Goal: Information Seeking & Learning: Find specific fact

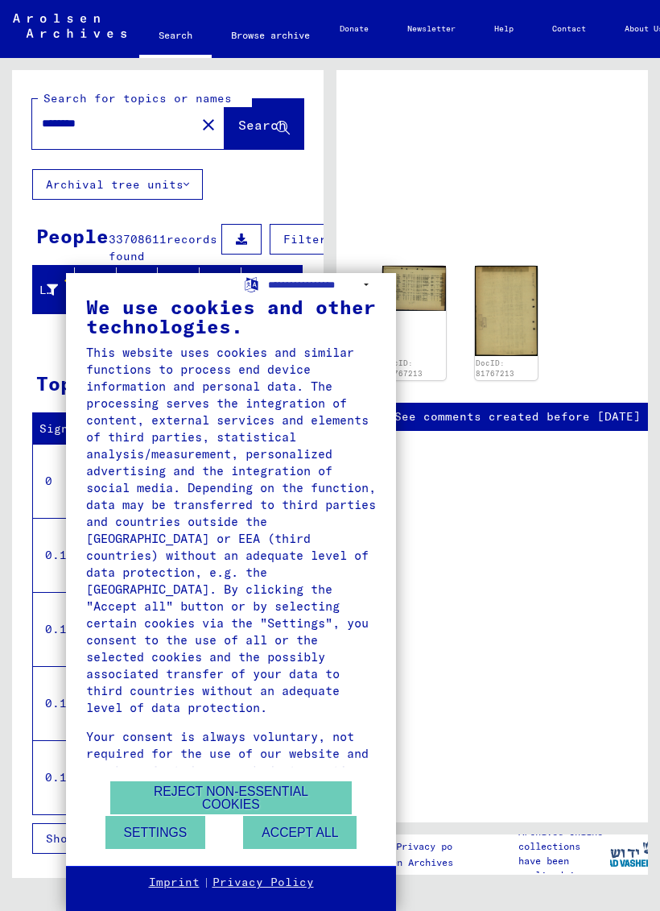
click at [310, 818] on button "Accept all" at bounding box center [300, 832] width 114 height 33
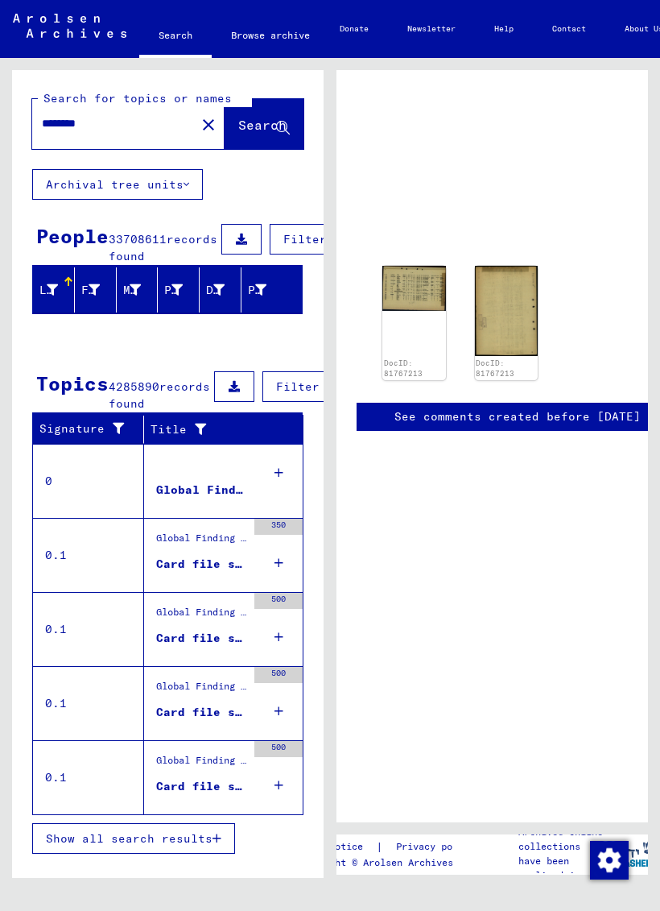
click at [192, 499] on div "Global Finding Aids" at bounding box center [201, 490] width 90 height 17
click at [187, 499] on div "Global Finding Aids" at bounding box center [201, 490] width 90 height 17
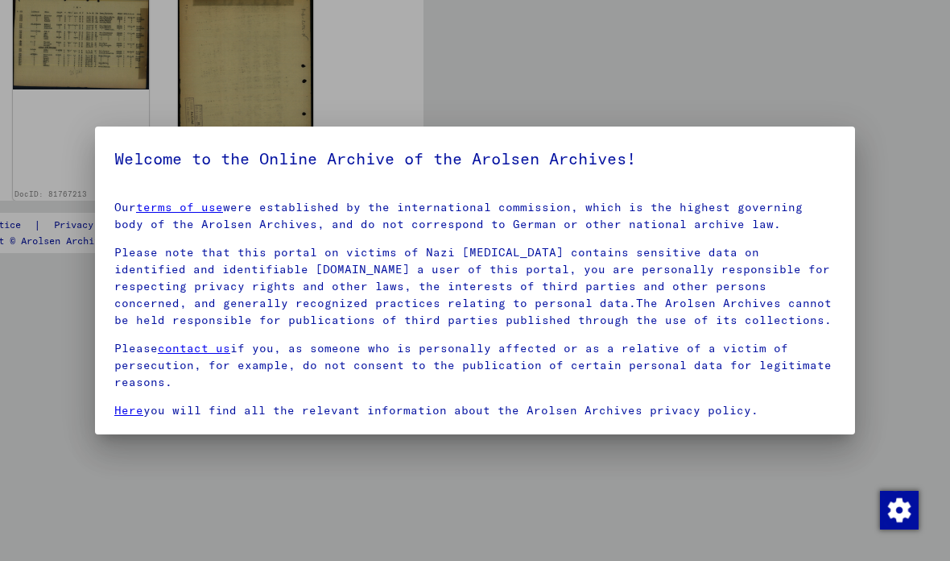
click at [660, 79] on div at bounding box center [475, 280] width 950 height 561
click at [650, 486] on div at bounding box center [475, 280] width 950 height 561
click at [660, 514] on img "button" at bounding box center [899, 510] width 39 height 39
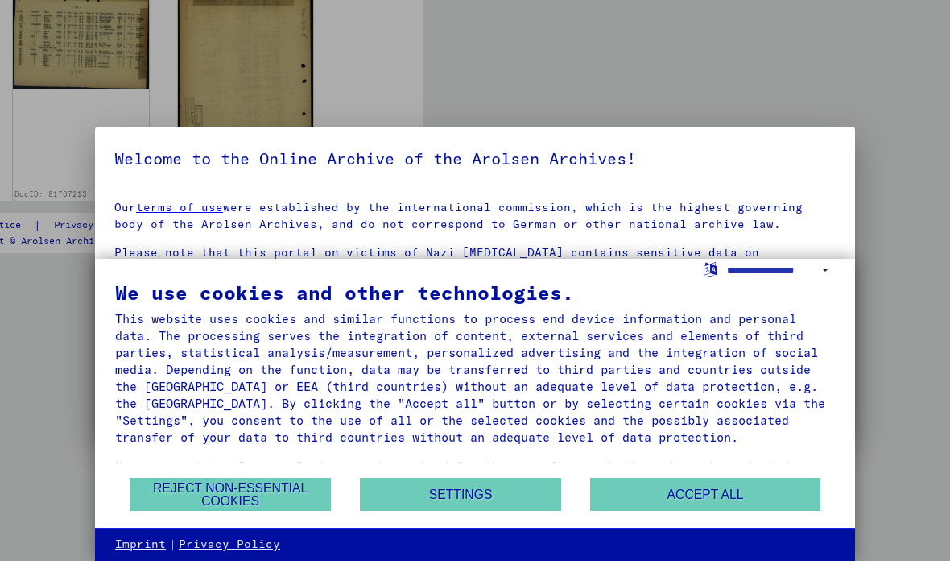
click at [660, 495] on button "Accept all" at bounding box center [705, 494] width 230 height 33
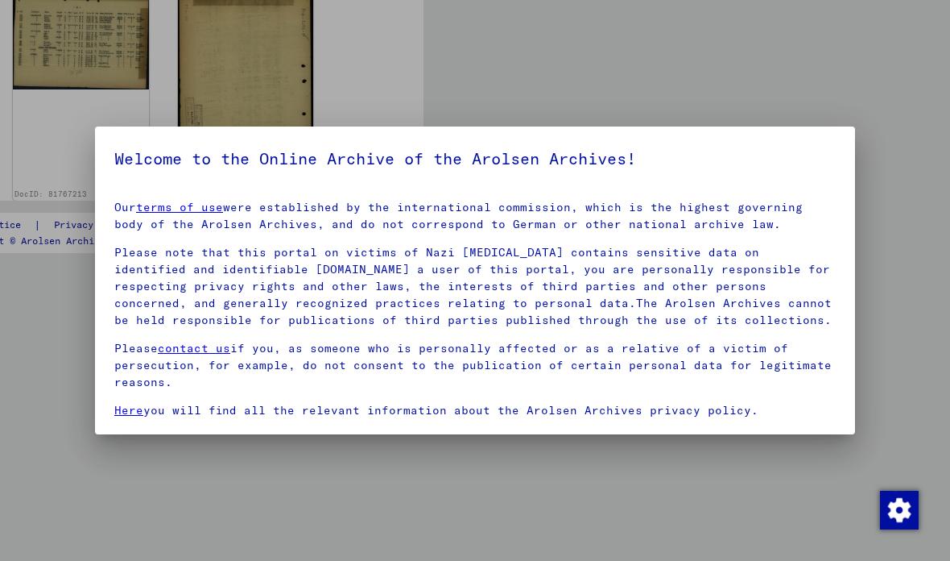
click at [660, 69] on div at bounding box center [475, 280] width 950 height 561
click at [660, 81] on div at bounding box center [475, 280] width 950 height 561
click at [660, 267] on p "Please note that this portal on victims of Nazi [MEDICAL_DATA] contains sensiti…" at bounding box center [475, 286] width 722 height 85
click at [581, 503] on div at bounding box center [475, 280] width 950 height 561
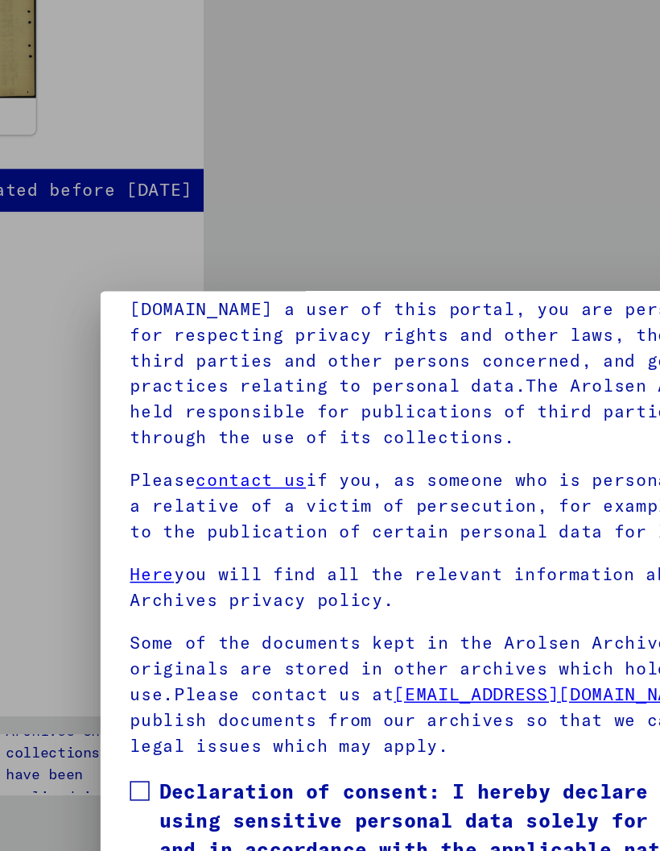
scroll to position [197, 0]
click at [93, 516] on span at bounding box center [91, 520] width 13 height 13
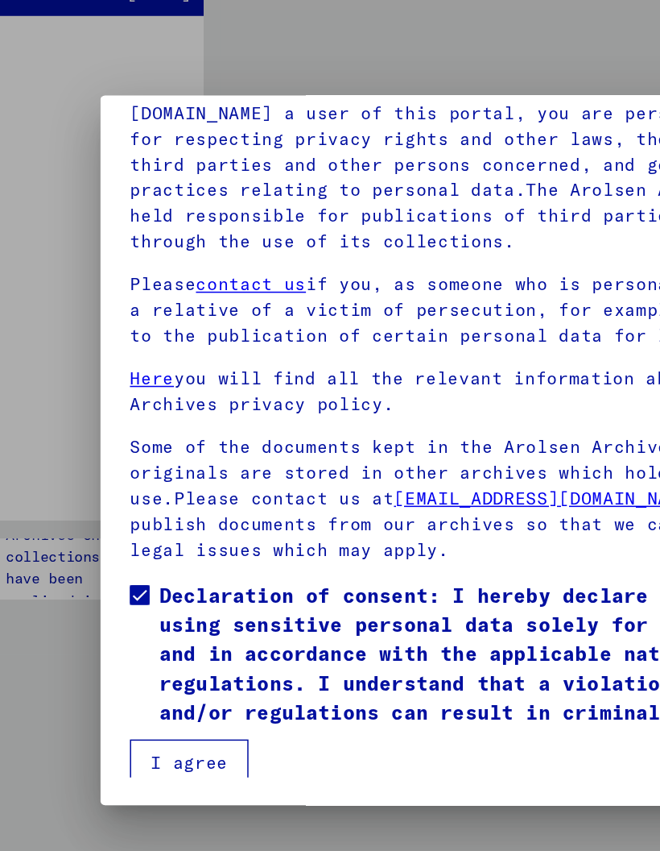
click at [128, 615] on button "I agree" at bounding box center [124, 630] width 78 height 31
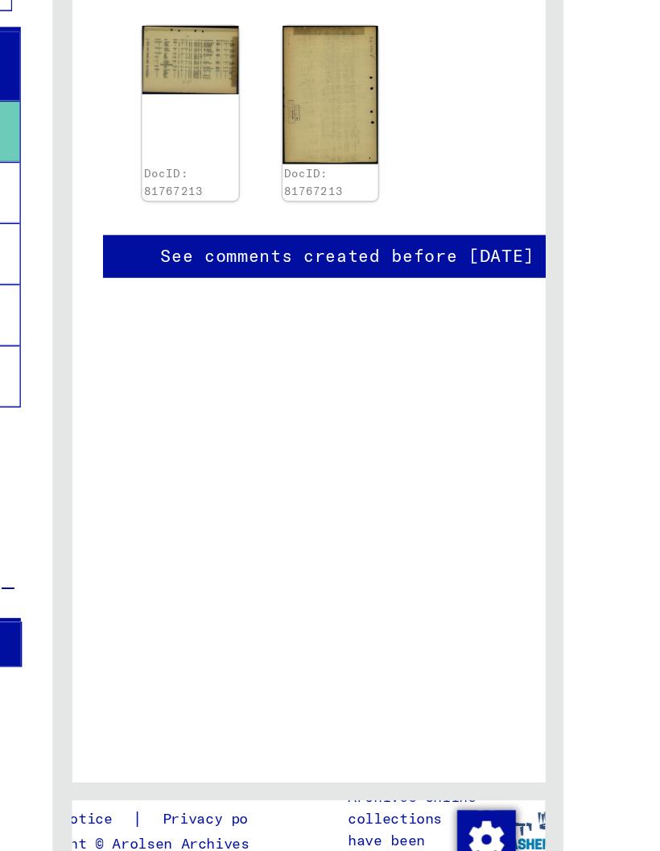
scroll to position [0, 0]
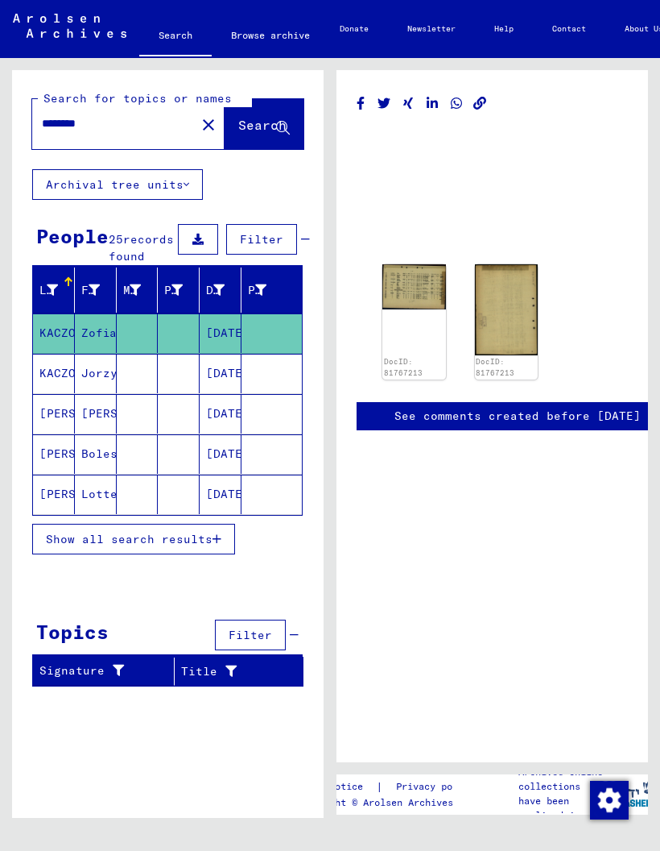
click at [70, 472] on mat-cell "[PERSON_NAME]" at bounding box center [54, 453] width 42 height 39
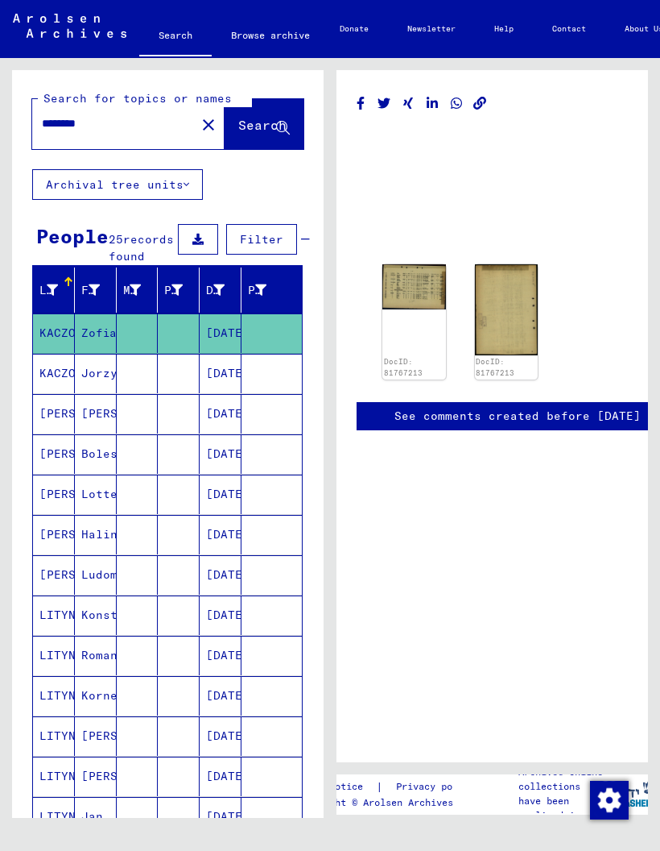
click at [420, 285] on img at bounding box center [415, 286] width 64 height 45
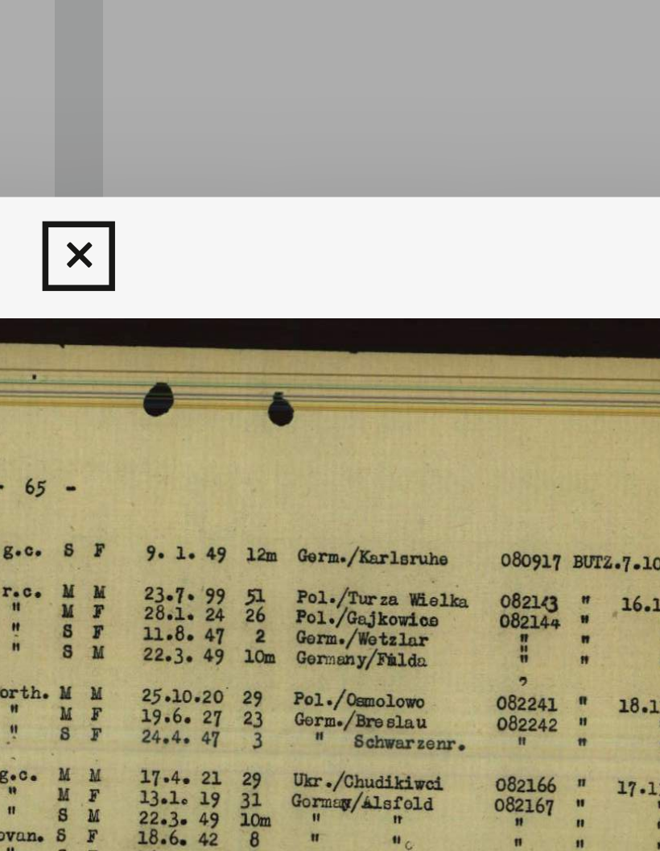
click at [316, 204] on div at bounding box center [330, 220] width 28 height 32
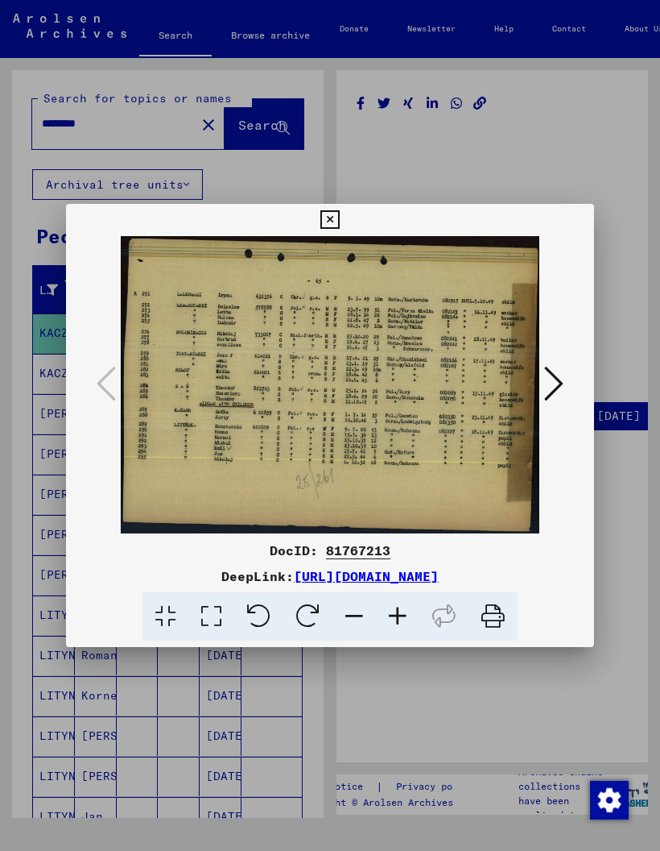
click at [560, 371] on icon at bounding box center [553, 383] width 19 height 39
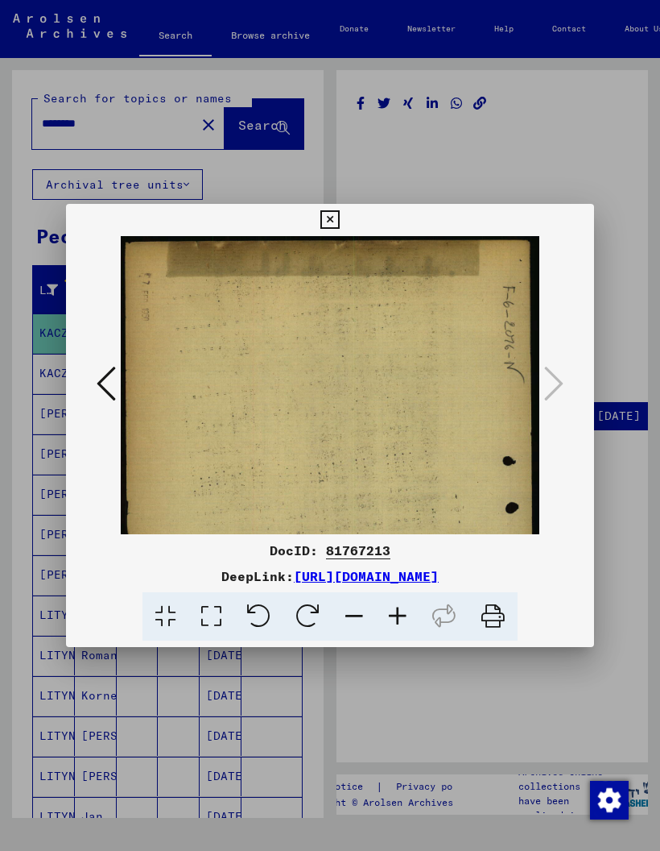
click at [339, 215] on icon at bounding box center [330, 219] width 19 height 19
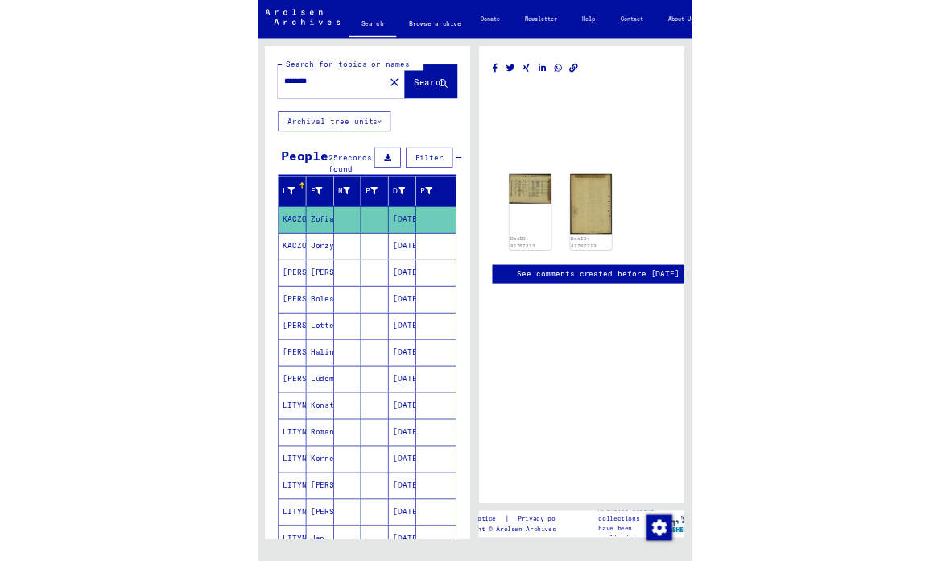
scroll to position [31, 0]
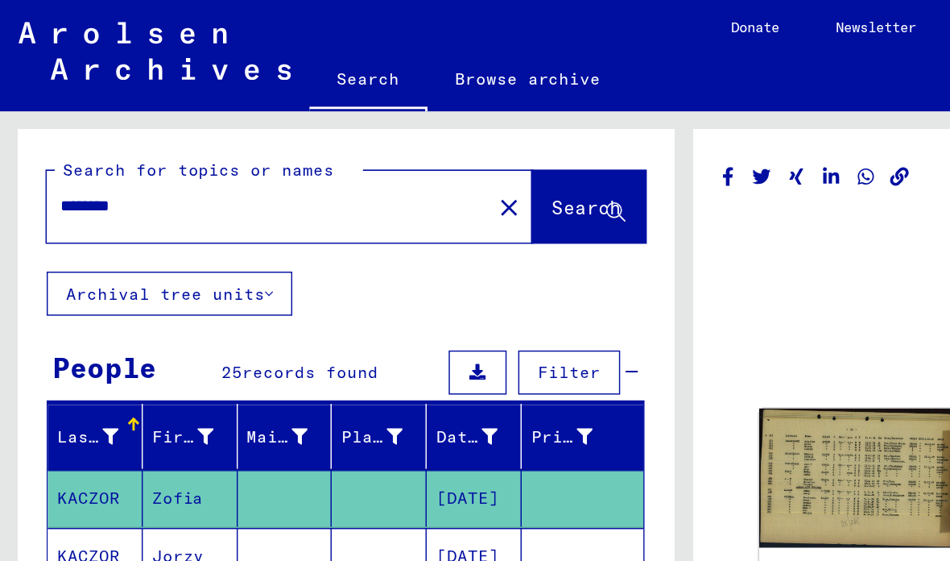
click at [158, 135] on input "********" at bounding box center [186, 143] width 289 height 17
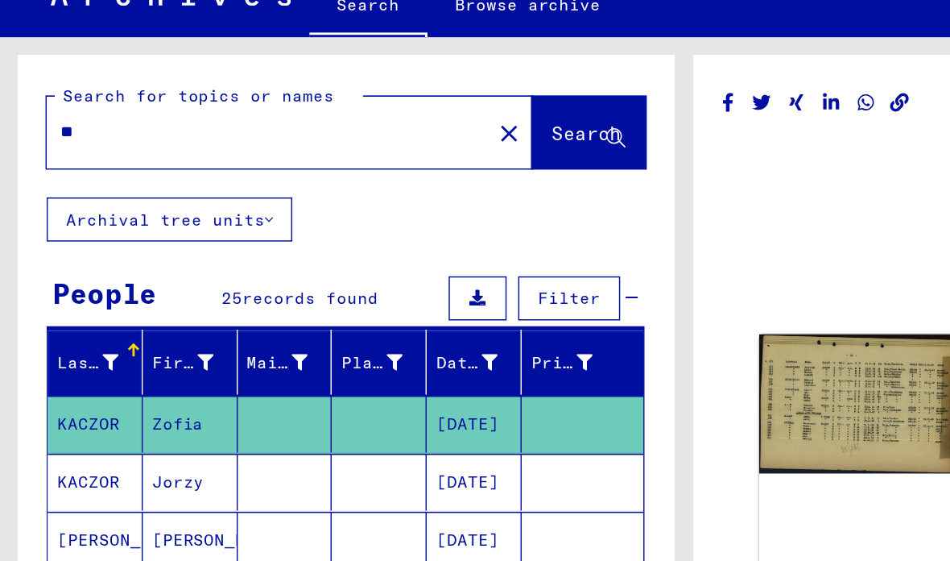
type input "*"
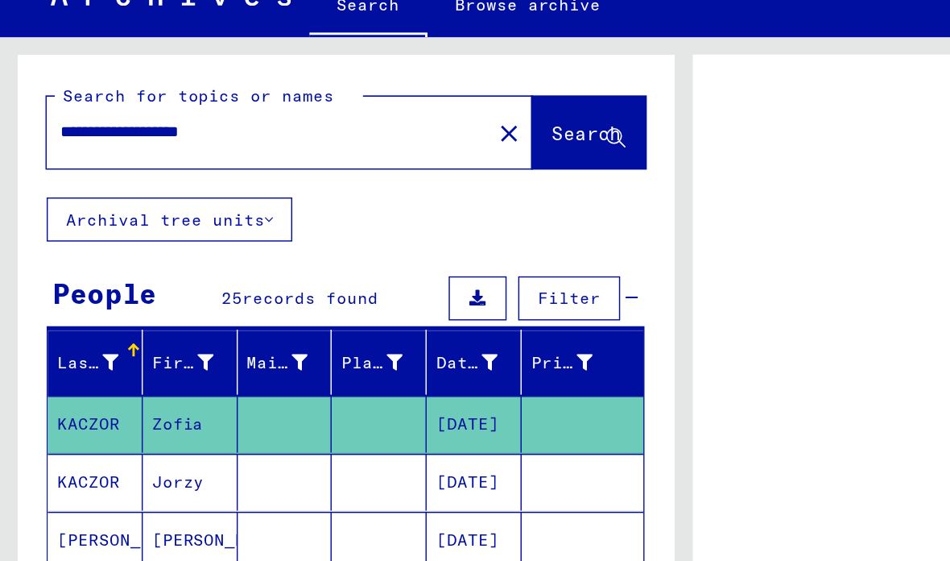
type input "**********"
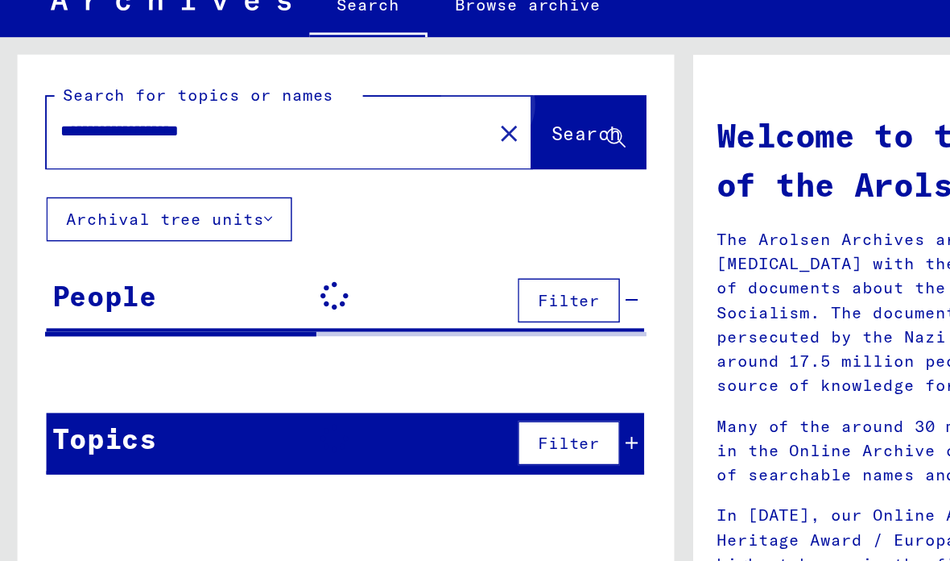
click at [404, 136] on span "Search" at bounding box center [407, 144] width 48 height 16
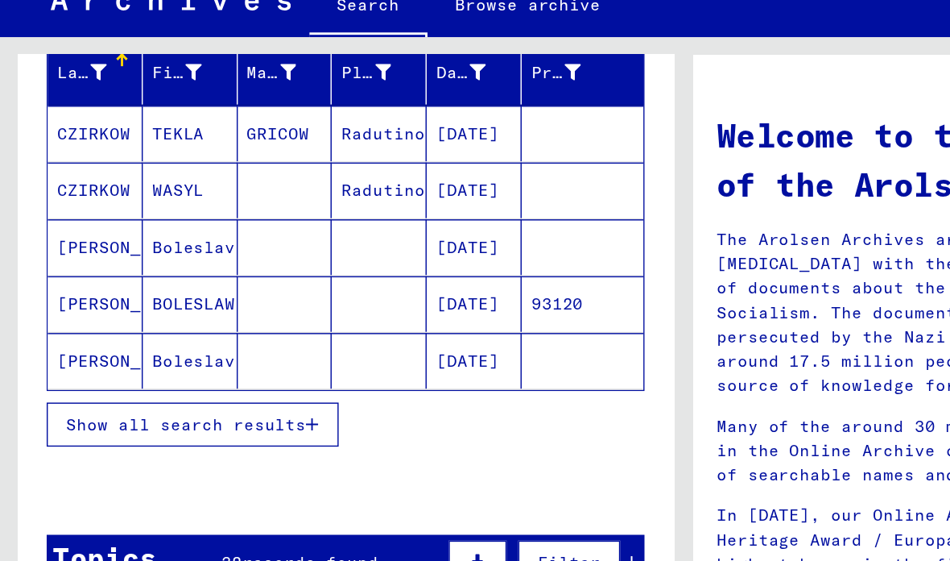
scroll to position [206, 0]
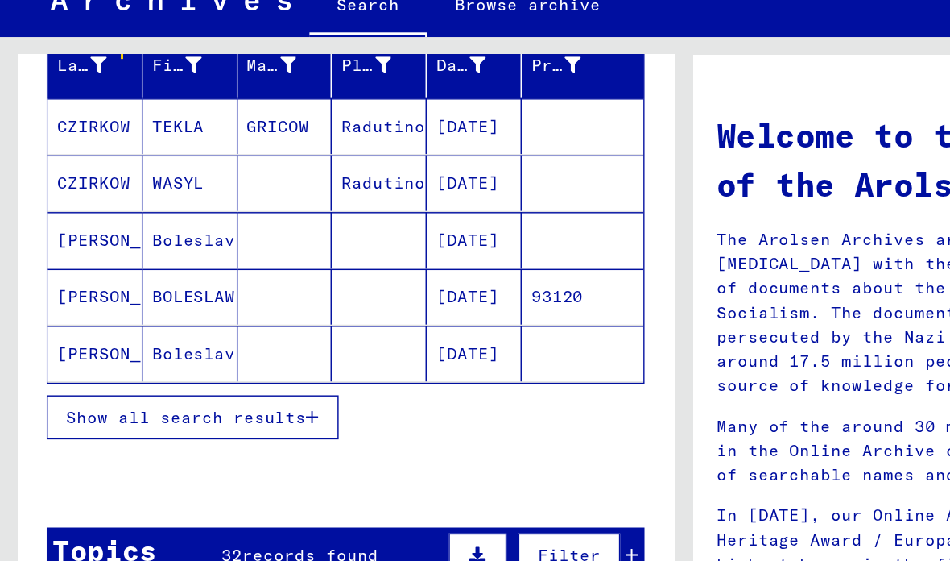
click at [106, 334] on span "Show all search results" at bounding box center [129, 341] width 167 height 14
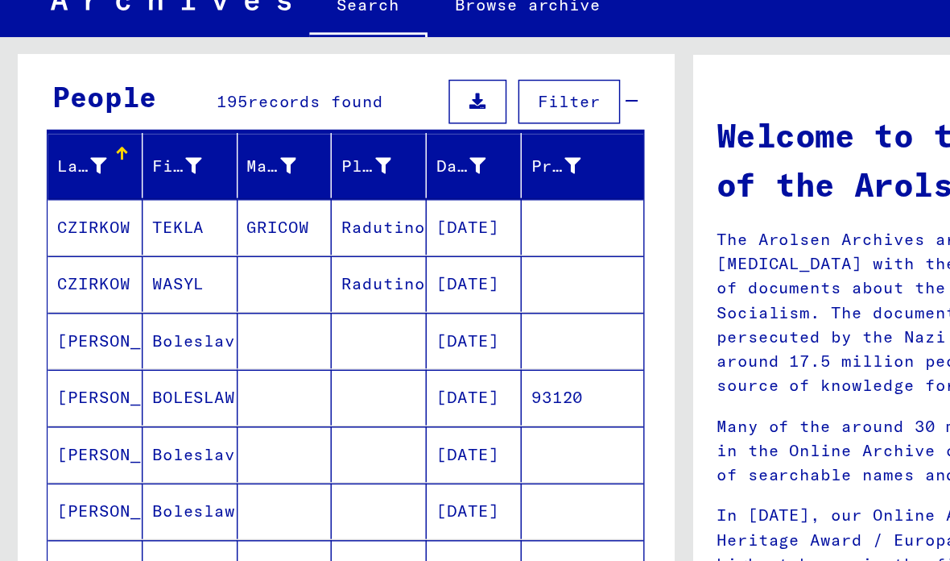
scroll to position [137, 0]
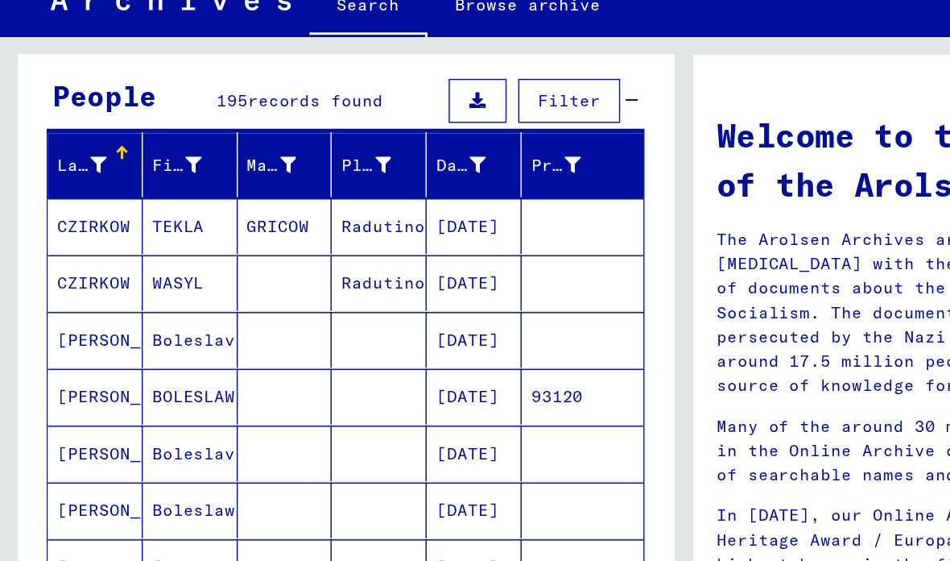
click at [329, 160] on icon at bounding box center [331, 165] width 11 height 11
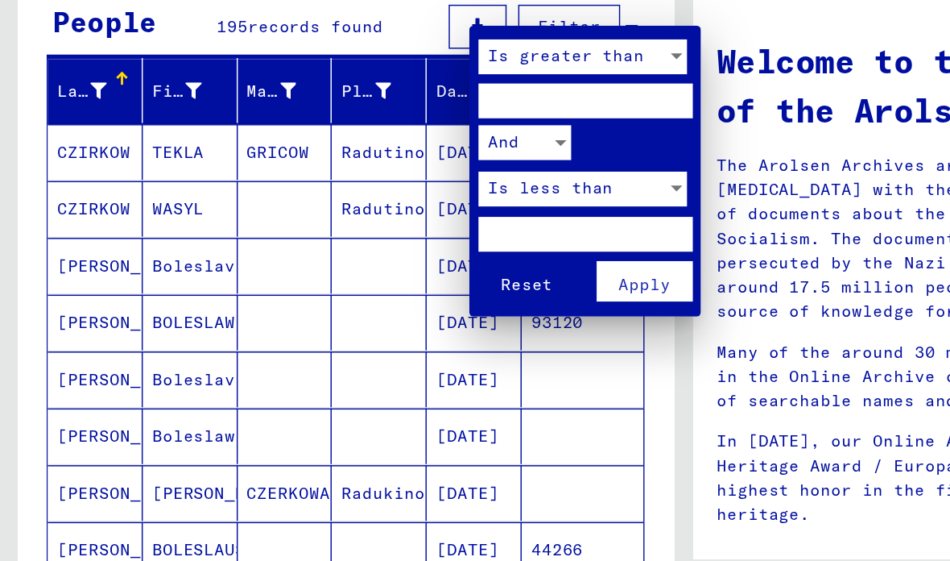
click at [386, 110] on input "number" at bounding box center [407, 122] width 149 height 24
click at [436, 134] on div "And" at bounding box center [405, 152] width 145 height 37
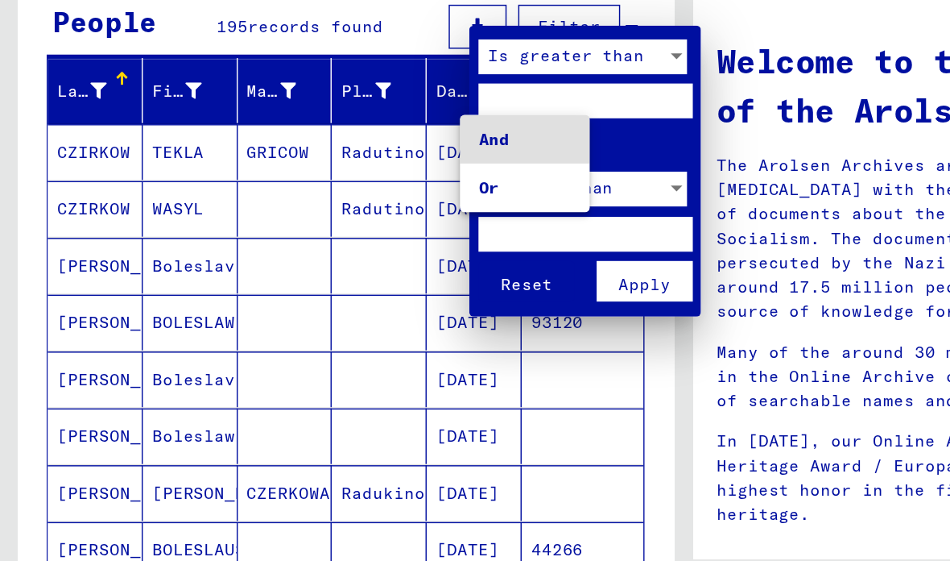
click at [408, 66] on div at bounding box center [475, 280] width 950 height 561
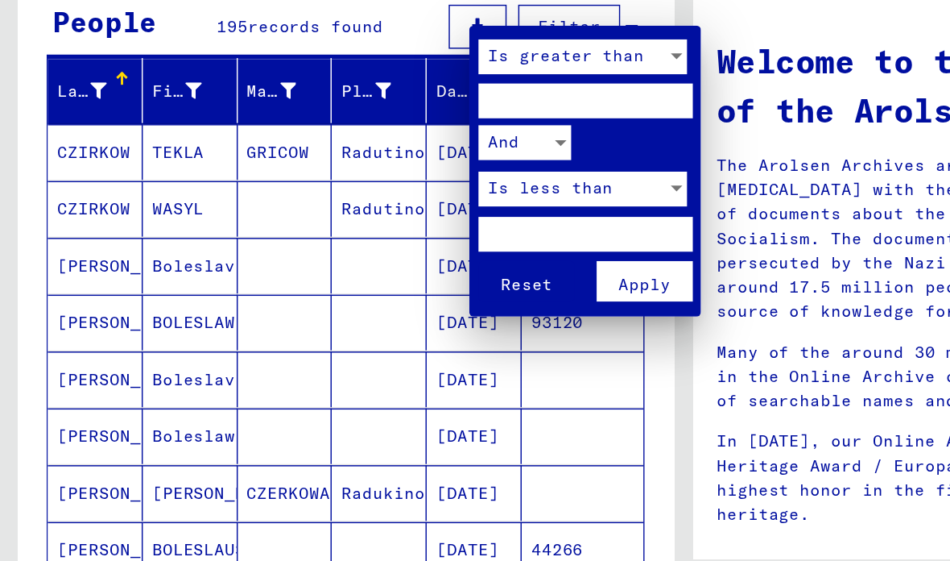
click at [406, 110] on input "****" at bounding box center [407, 122] width 149 height 24
type input "****"
click at [435, 134] on div "And" at bounding box center [405, 152] width 145 height 37
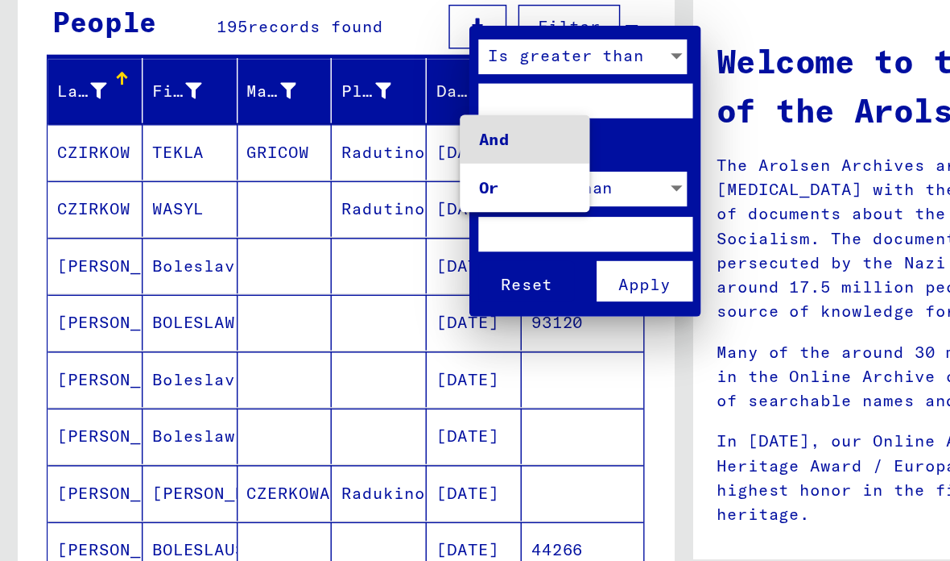
click at [371, 164] on div at bounding box center [475, 280] width 950 height 561
click at [378, 202] on input "number" at bounding box center [407, 214] width 149 height 24
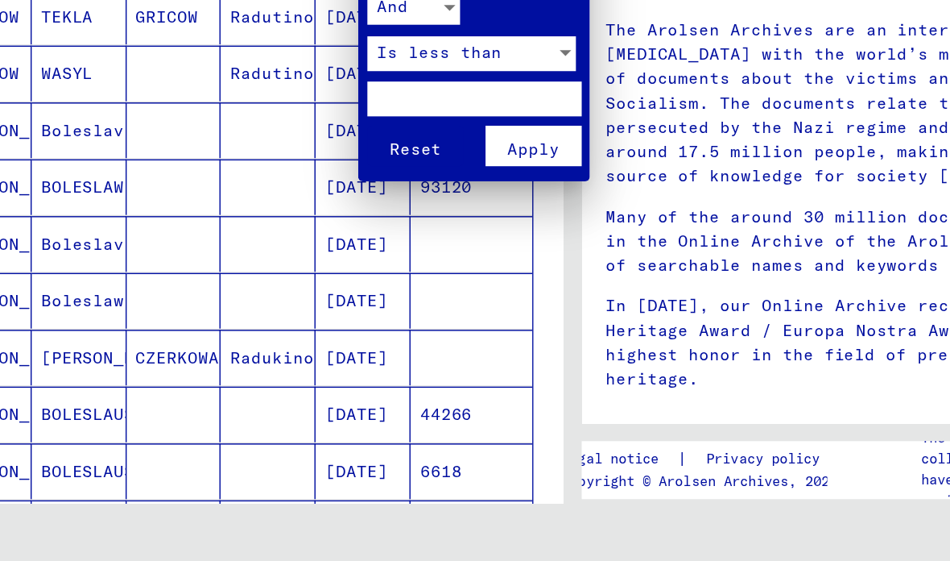
type input "****"
click at [430, 242] on span "Apply" at bounding box center [448, 249] width 36 height 14
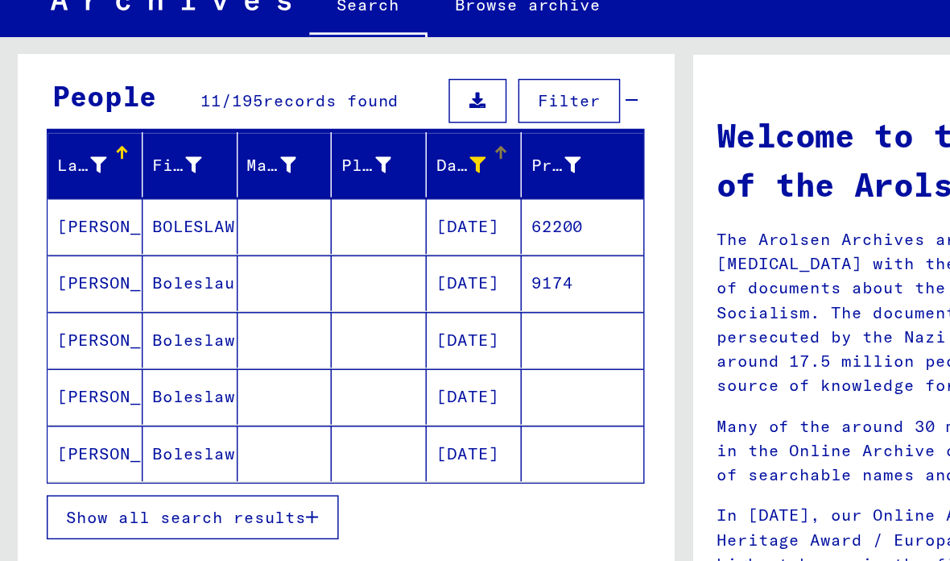
click at [93, 268] on mat-cell "[PERSON_NAME]" at bounding box center [66, 287] width 66 height 39
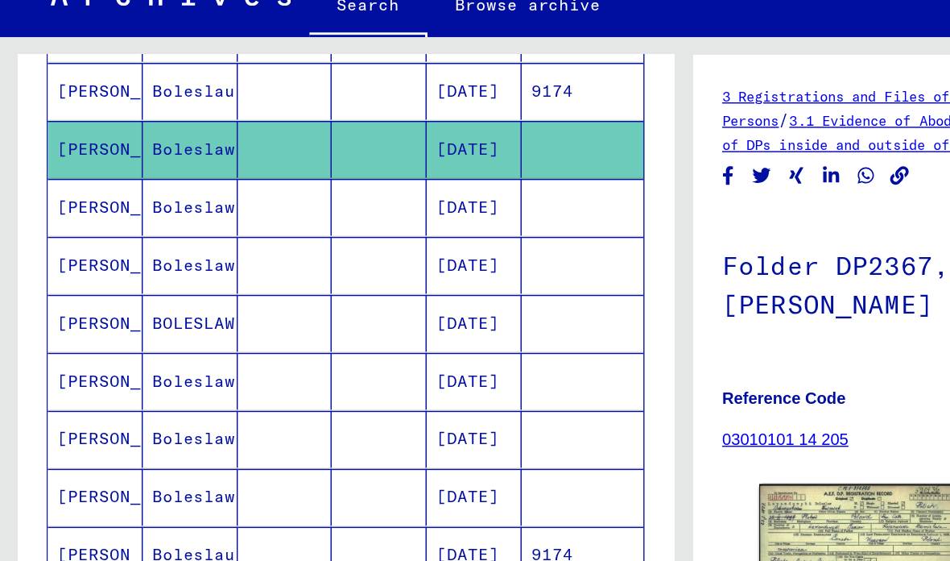
scroll to position [271, 0]
click at [599, 199] on h1 "Folder DP2367, names from [PERSON_NAME] to [PERSON_NAME] (1)" at bounding box center [710, 247] width 416 height 97
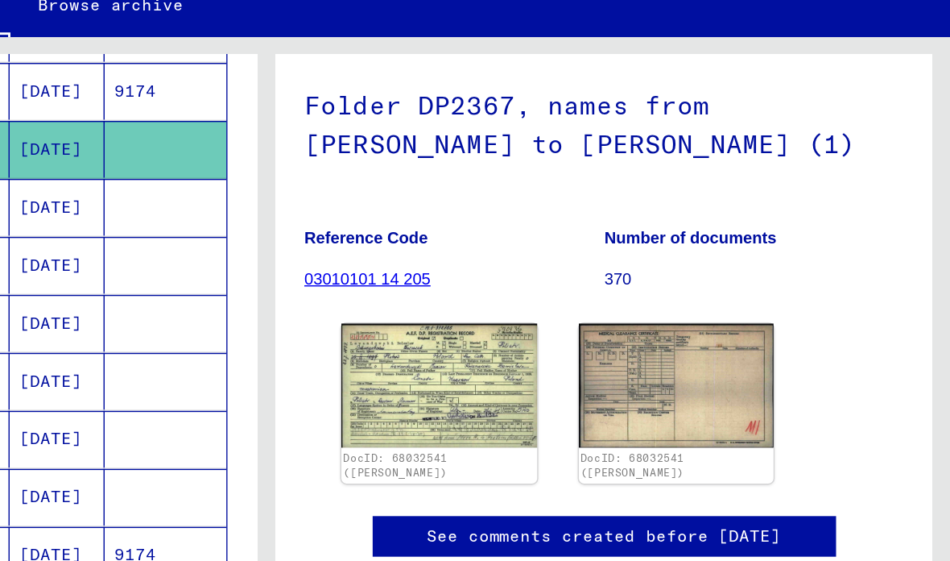
scroll to position [114, 0]
click at [528, 276] on img at bounding box center [596, 319] width 136 height 86
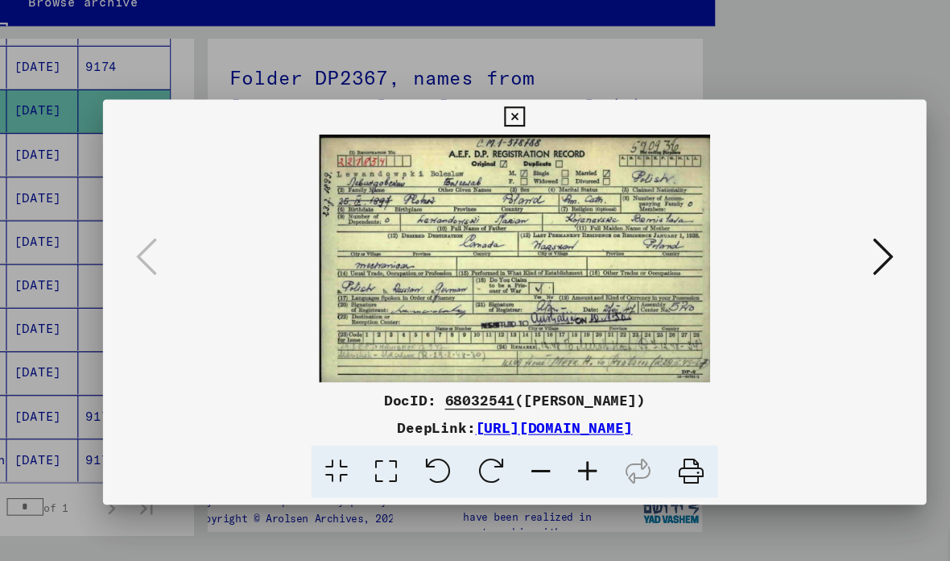
click at [489, 106] on button at bounding box center [475, 109] width 28 height 32
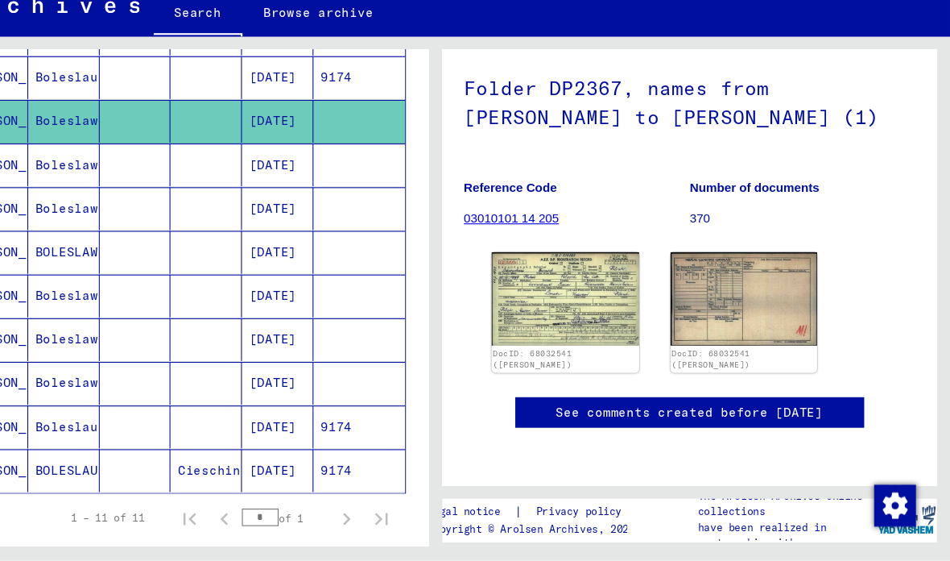
click at [660, 276] on img at bounding box center [761, 319] width 136 height 86
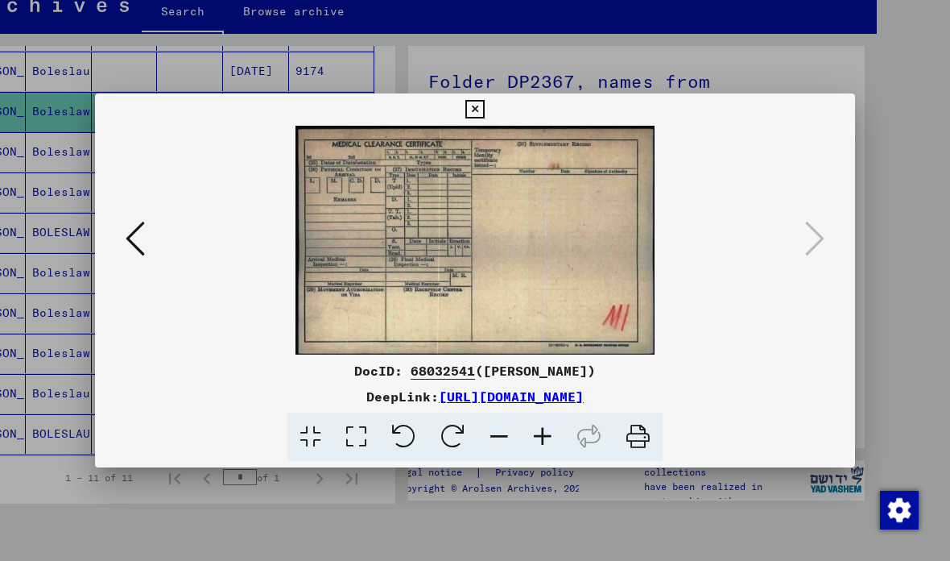
click at [484, 114] on icon at bounding box center [475, 109] width 19 height 19
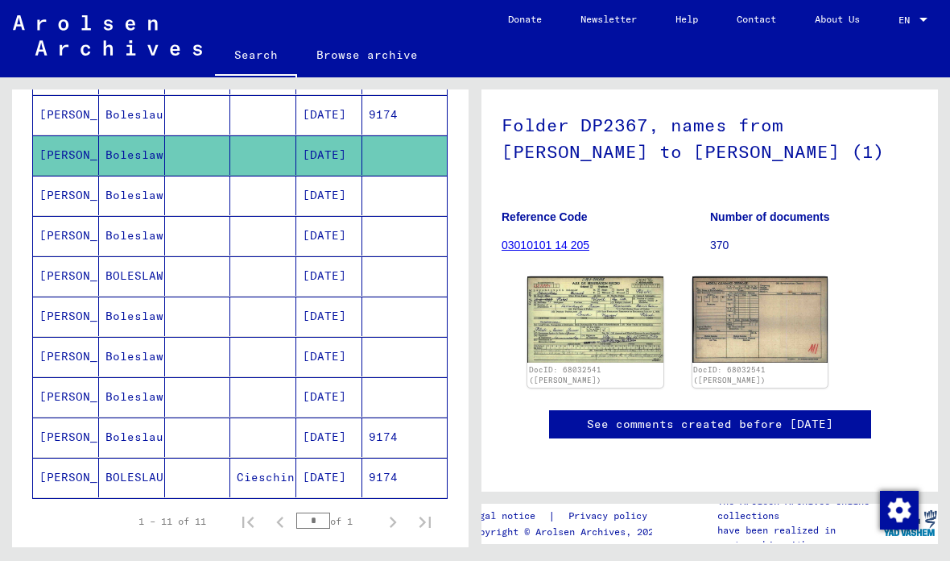
click at [330, 296] on mat-cell "[DATE]" at bounding box center [329, 315] width 66 height 39
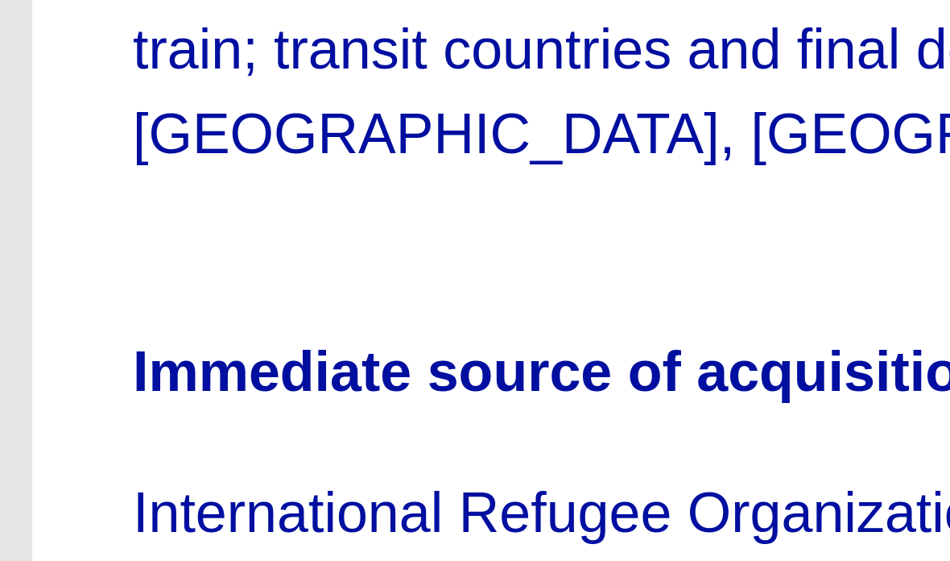
scroll to position [349, 0]
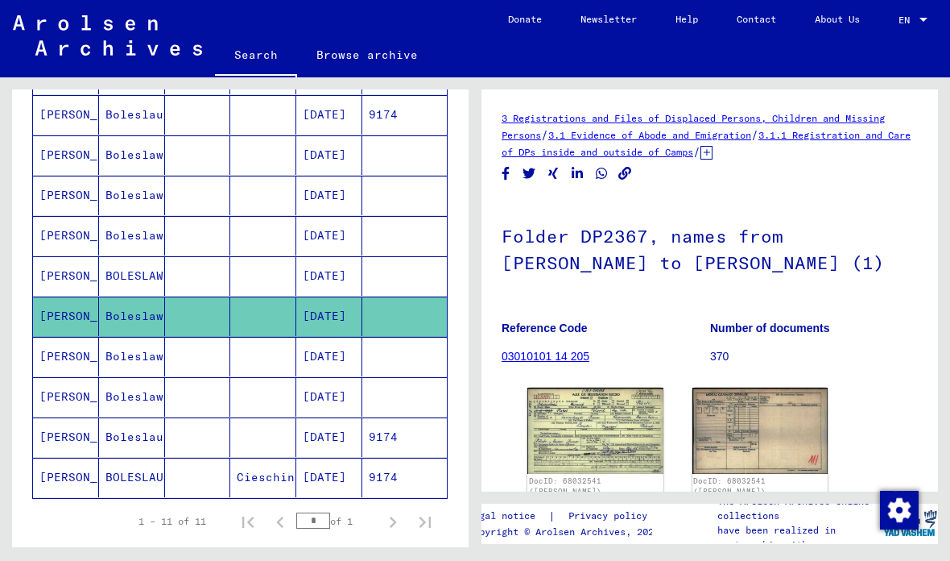
click at [279, 337] on mat-cell at bounding box center [263, 356] width 66 height 39
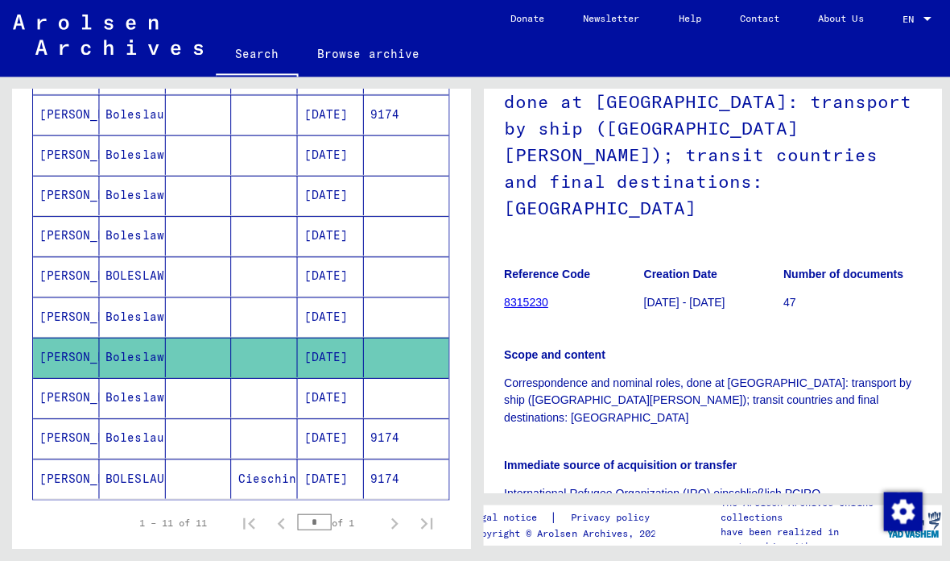
scroll to position [143, 0]
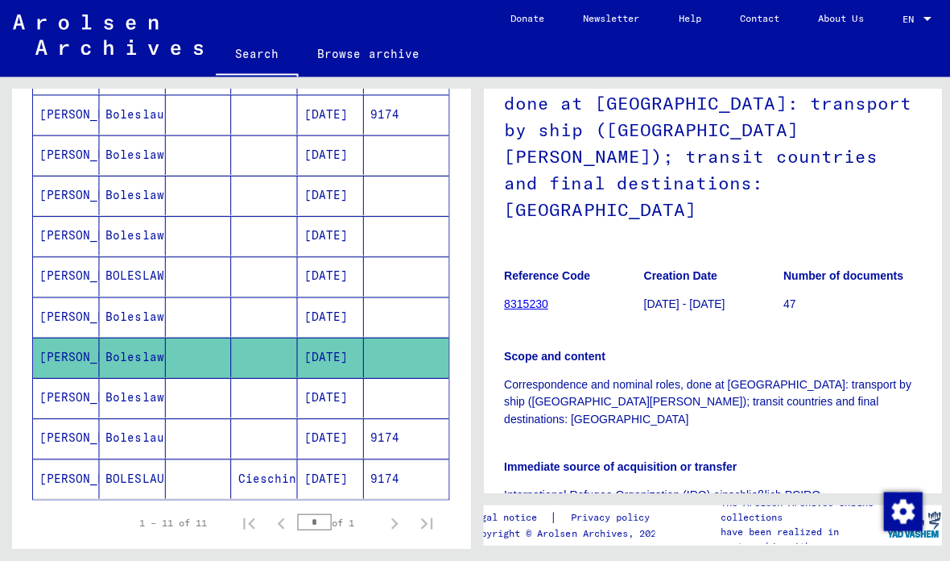
click at [230, 377] on mat-cell at bounding box center [263, 396] width 66 height 39
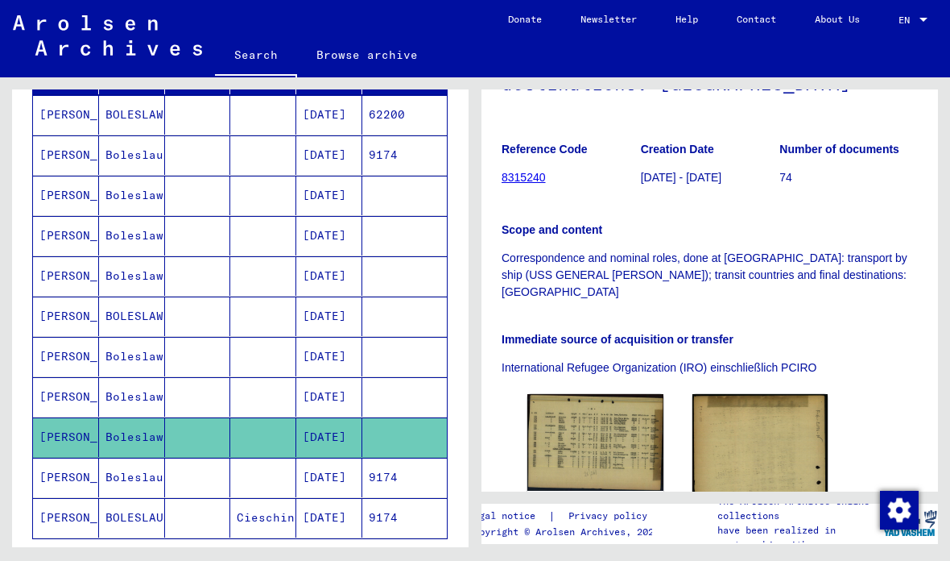
scroll to position [224, 0]
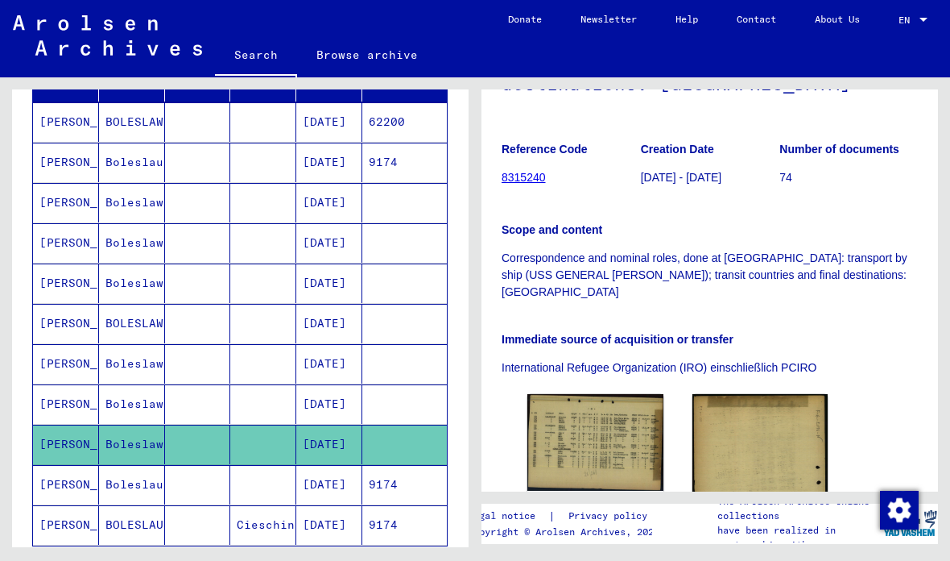
click at [222, 384] on mat-cell at bounding box center [198, 403] width 66 height 39
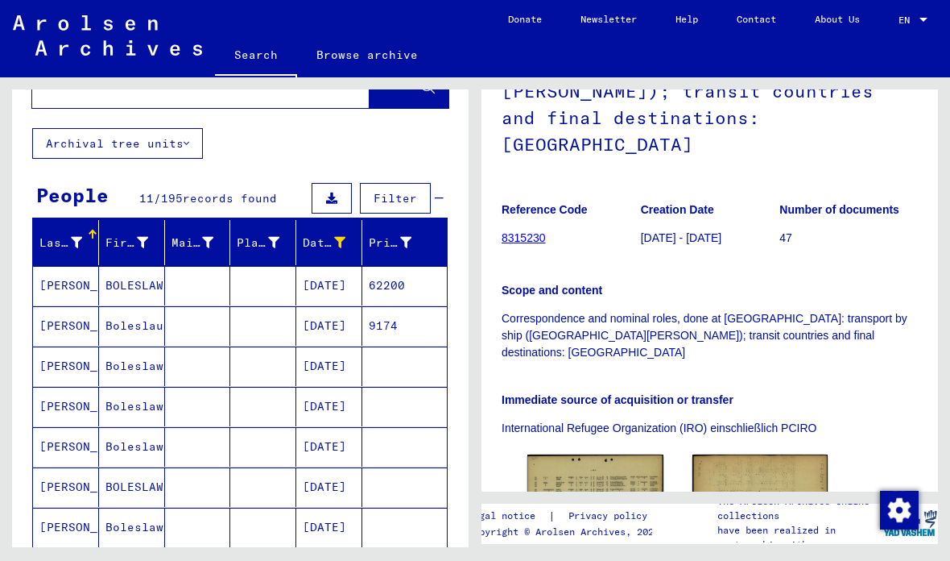
scroll to position [55, 0]
